Goal: Task Accomplishment & Management: Use online tool/utility

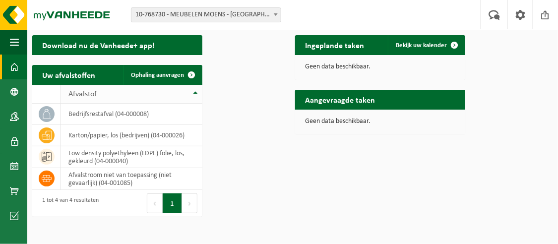
drag, startPoint x: 229, startPoint y: 107, endPoint x: 218, endPoint y: 131, distance: 26.9
click at [184, 78] on span "Ophaling aanvragen" at bounding box center [157, 75] width 53 height 6
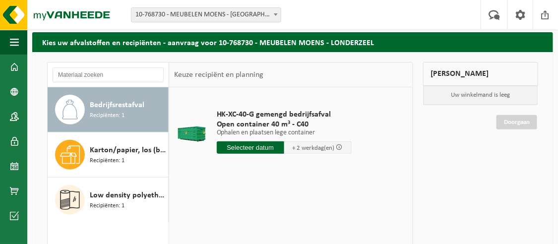
scroll to position [50, 0]
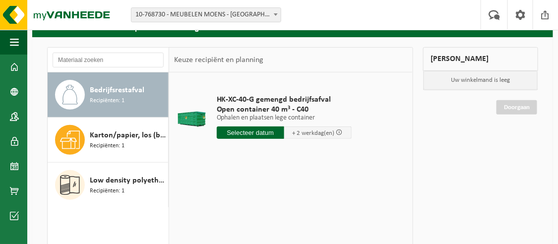
click at [270, 139] on input "text" at bounding box center [250, 132] width 67 height 12
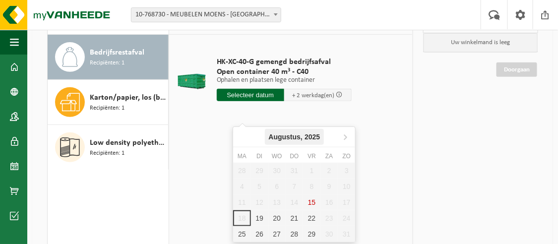
scroll to position [99, 0]
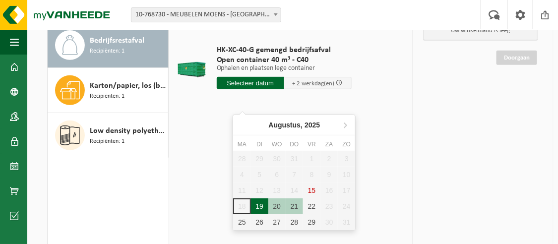
click at [260, 208] on div "19" at bounding box center [259, 206] width 17 height 16
type input "Van 2025-08-19"
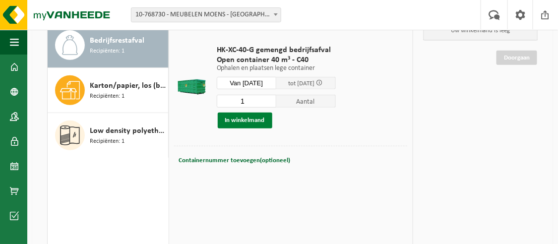
click at [258, 128] on button "In winkelmand" at bounding box center [245, 121] width 55 height 16
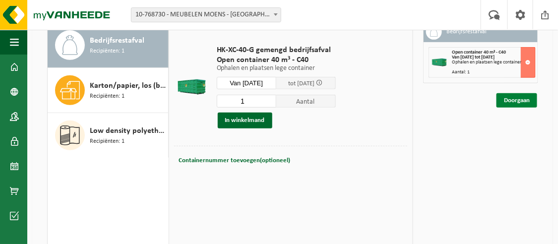
click at [506, 108] on link "Doorgaan" at bounding box center [516, 100] width 41 height 14
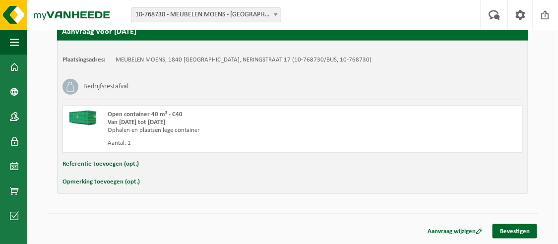
scroll to position [207, 0]
click at [515, 232] on link "Bevestigen" at bounding box center [514, 231] width 45 height 14
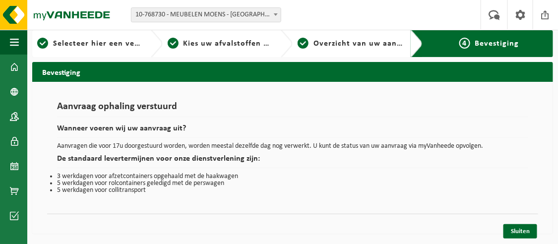
scroll to position [30, 0]
click at [524, 232] on link "Sluiten" at bounding box center [520, 231] width 34 height 14
